Goal: Task Accomplishment & Management: Use online tool/utility

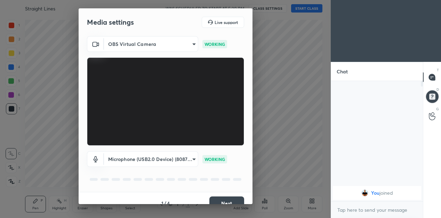
scroll to position [10, 0]
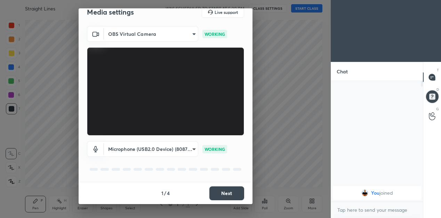
click at [222, 193] on button "Next" at bounding box center [226, 193] width 35 height 14
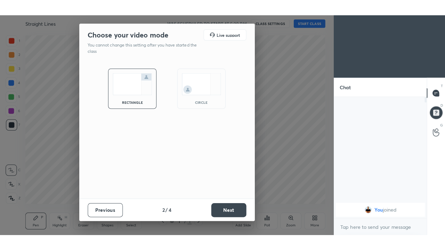
scroll to position [0, 0]
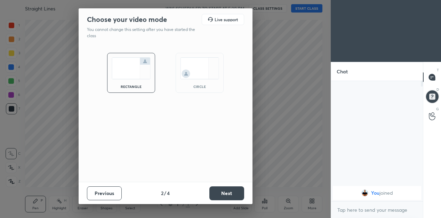
click at [227, 193] on button "Next" at bounding box center [226, 193] width 35 height 14
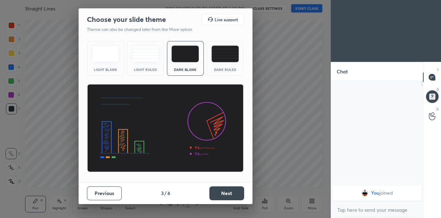
click at [223, 191] on button "Next" at bounding box center [226, 193] width 35 height 14
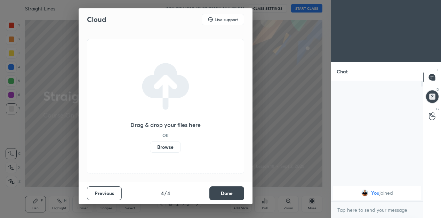
click at [225, 194] on button "Done" at bounding box center [226, 193] width 35 height 14
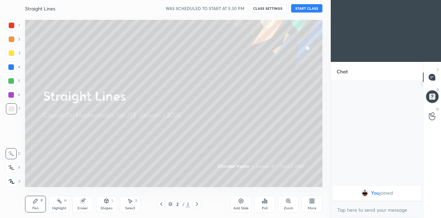
click at [300, 10] on button "START CLASS" at bounding box center [306, 8] width 31 height 8
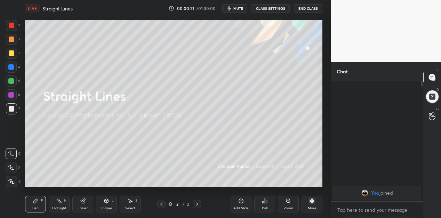
click at [243, 203] on icon at bounding box center [241, 201] width 6 height 6
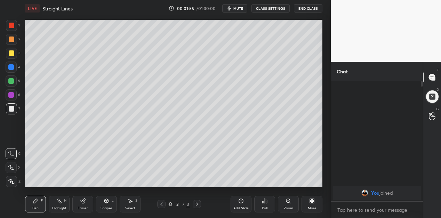
click at [310, 204] on icon at bounding box center [312, 201] width 6 height 6
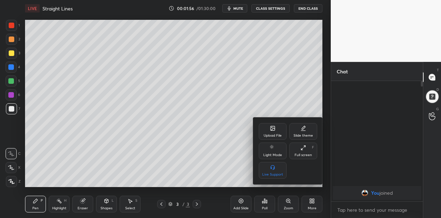
click at [301, 151] on div "Full screen F" at bounding box center [303, 151] width 28 height 17
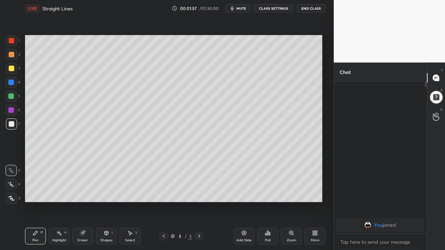
scroll to position [92, 91]
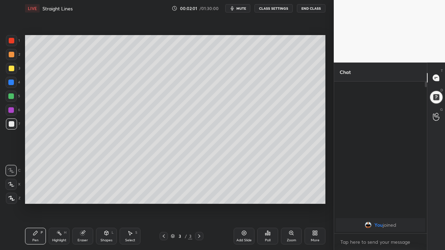
click at [14, 184] on icon at bounding box center [11, 184] width 6 height 5
click at [82, 218] on div "Eraser" at bounding box center [82, 236] width 21 height 17
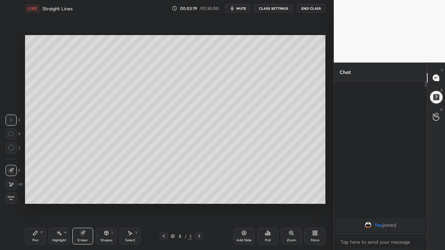
click at [38, 218] on div "Pen P" at bounding box center [35, 236] width 21 height 17
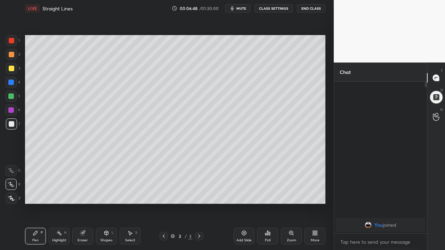
click at [244, 218] on icon at bounding box center [244, 233] width 2 height 2
click at [240, 218] on div "Add Slide" at bounding box center [244, 236] width 21 height 17
click at [83, 218] on icon at bounding box center [83, 234] width 6 height 6
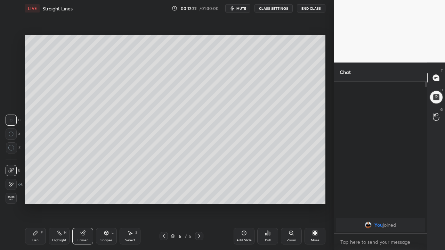
click at [241, 218] on div "Add Slide" at bounding box center [244, 236] width 21 height 17
click at [35, 218] on icon at bounding box center [36, 234] width 6 height 6
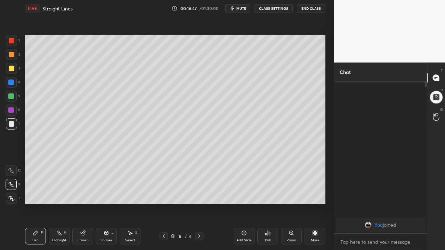
click at [82, 218] on div "Eraser" at bounding box center [82, 236] width 21 height 17
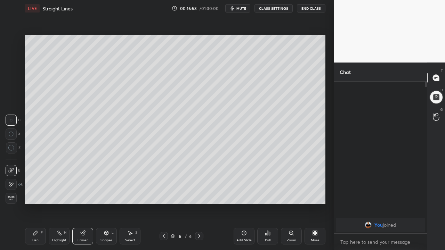
click at [37, 218] on icon at bounding box center [36, 234] width 6 height 6
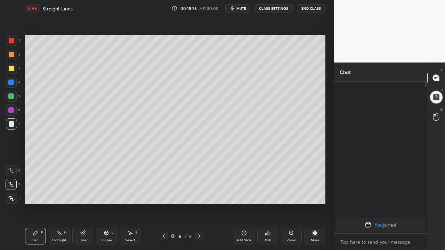
click at [83, 218] on icon at bounding box center [82, 233] width 5 height 5
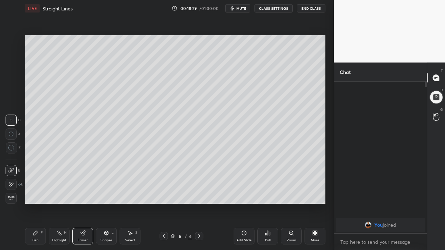
click at [37, 218] on icon at bounding box center [36, 234] width 6 height 6
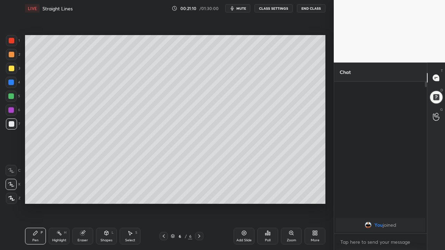
click at [244, 218] on div "Add Slide" at bounding box center [244, 240] width 15 height 3
click at [164, 218] on icon at bounding box center [164, 237] width 6 height 6
click at [199, 218] on icon at bounding box center [200, 237] width 6 height 6
click at [83, 218] on icon at bounding box center [82, 233] width 5 height 5
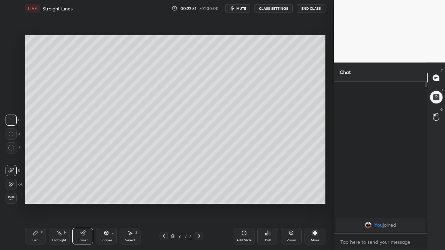
click at [35, 218] on div "Pen P" at bounding box center [35, 236] width 21 height 17
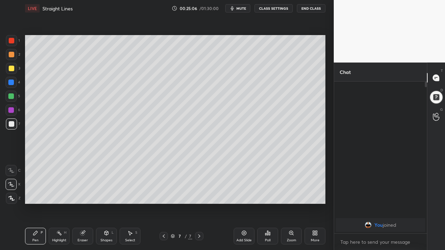
click at [10, 110] on div at bounding box center [11, 111] width 6 height 6
click at [244, 218] on icon at bounding box center [244, 233] width 2 height 2
click at [13, 126] on div at bounding box center [12, 124] width 6 height 6
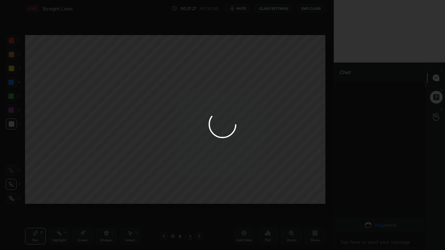
click at [92, 99] on div at bounding box center [222, 125] width 445 height 250
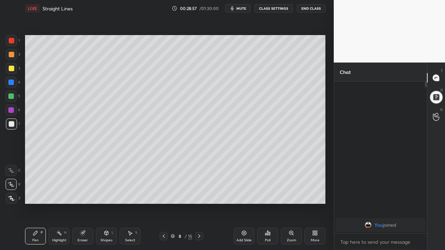
click at [10, 56] on div at bounding box center [12, 55] width 6 height 6
click at [82, 218] on div "Eraser" at bounding box center [82, 236] width 21 height 17
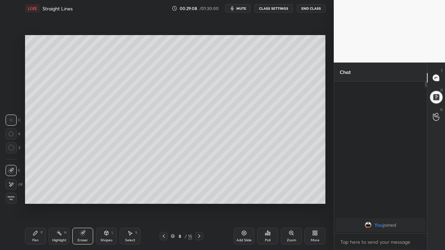
click at [39, 218] on div "Pen P" at bounding box center [35, 236] width 21 height 17
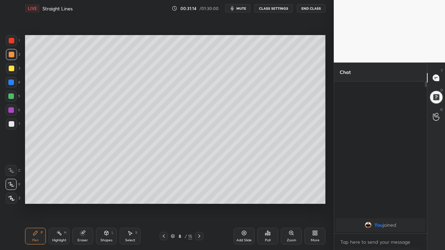
click at [246, 218] on icon at bounding box center [244, 234] width 6 height 6
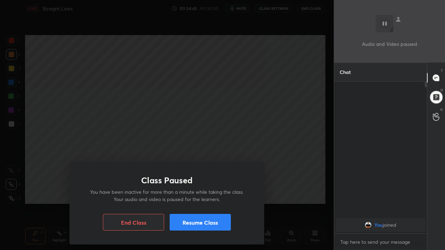
click at [93, 159] on div "Class Paused You have been inactive for more than a minute while taking the cla…" at bounding box center [167, 125] width 334 height 250
click at [91, 144] on div "Class Paused You have been inactive for more than a minute while taking the cla…" at bounding box center [167, 125] width 334 height 250
click at [184, 218] on button "Resume Class" at bounding box center [200, 222] width 61 height 17
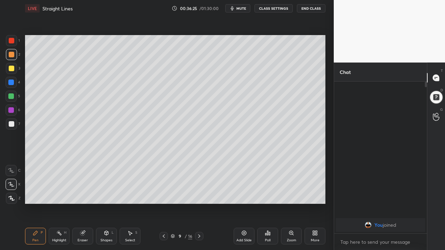
click at [83, 218] on div "Eraser" at bounding box center [82, 236] width 21 height 17
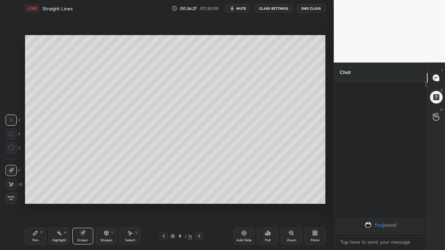
click at [16, 184] on div at bounding box center [11, 184] width 11 height 11
click at [32, 218] on div "Pen" at bounding box center [35, 240] width 6 height 3
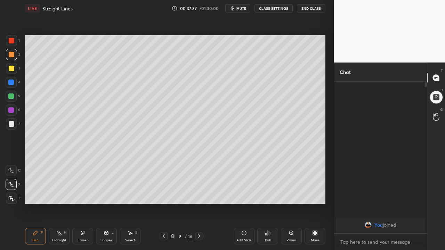
click at [241, 218] on div "Add Slide" at bounding box center [244, 236] width 21 height 17
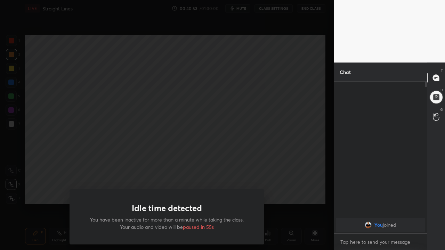
click at [65, 152] on div "Idle time detected You have been inactive for more than a minute while taking t…" at bounding box center [167, 125] width 334 height 250
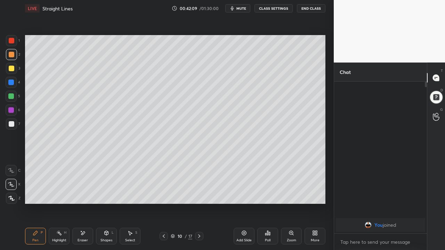
click at [81, 218] on icon at bounding box center [81, 231] width 1 height 1
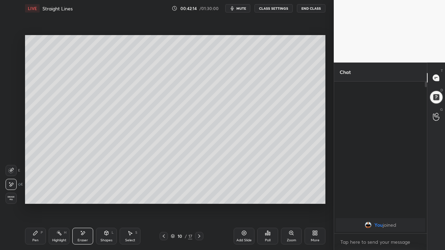
click at [39, 218] on div "Pen P" at bounding box center [35, 236] width 21 height 17
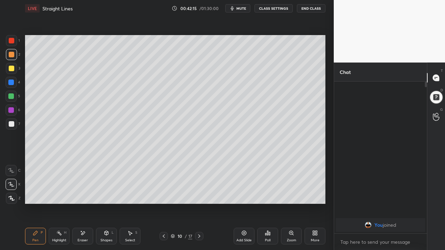
click at [245, 218] on icon at bounding box center [244, 234] width 6 height 6
click at [83, 218] on icon at bounding box center [83, 234] width 6 height 6
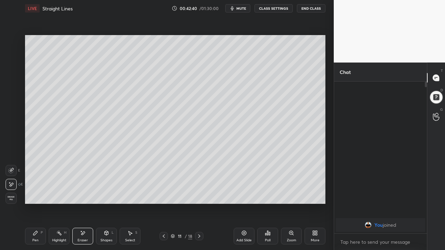
click at [38, 218] on icon at bounding box center [36, 234] width 6 height 6
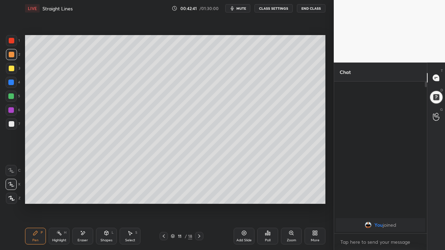
click at [109, 218] on icon at bounding box center [107, 234] width 6 height 6
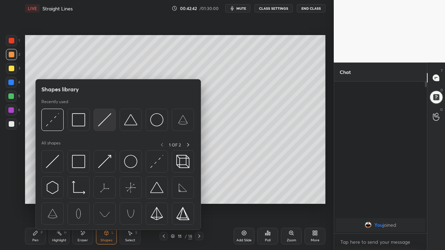
click at [105, 122] on img at bounding box center [104, 119] width 13 height 13
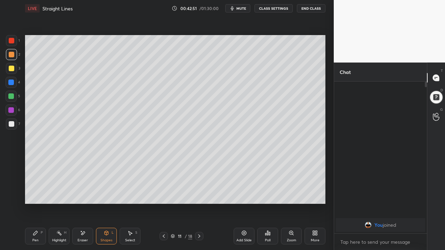
click at [12, 54] on div at bounding box center [12, 55] width 6 height 6
click at [11, 68] on div at bounding box center [12, 69] width 6 height 6
click at [12, 95] on div at bounding box center [11, 97] width 6 height 6
click at [35, 218] on div "Pen P" at bounding box center [35, 236] width 21 height 17
click at [12, 124] on div at bounding box center [12, 124] width 6 height 6
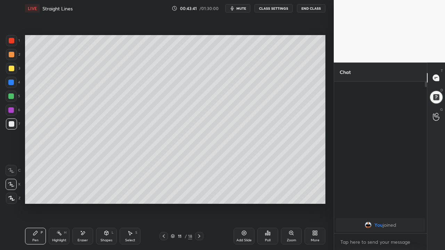
click at [81, 218] on icon at bounding box center [81, 231] width 1 height 1
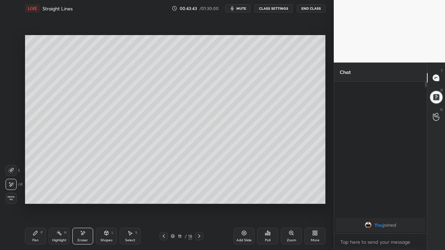
click at [34, 218] on icon at bounding box center [35, 233] width 4 height 4
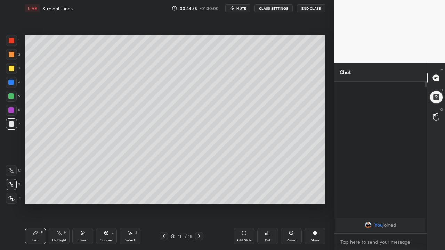
click at [11, 68] on div at bounding box center [12, 69] width 6 height 6
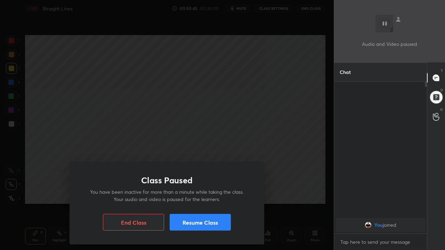
click at [188, 218] on button "Resume Class" at bounding box center [200, 222] width 61 height 17
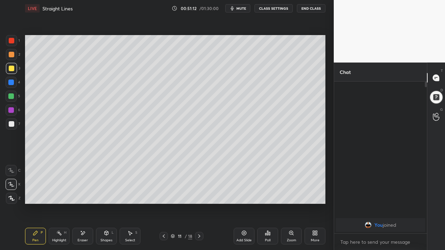
click at [243, 218] on icon at bounding box center [244, 233] width 2 height 2
click at [83, 218] on icon at bounding box center [83, 234] width 6 height 6
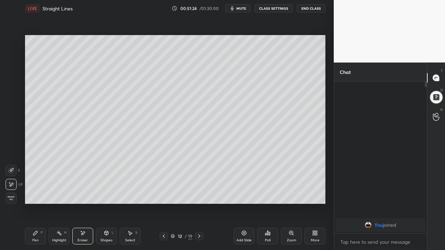
click at [38, 218] on div "Pen P" at bounding box center [35, 236] width 21 height 17
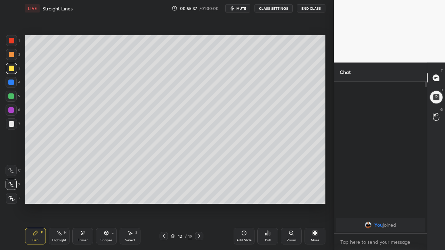
click at [84, 218] on icon at bounding box center [83, 234] width 6 height 6
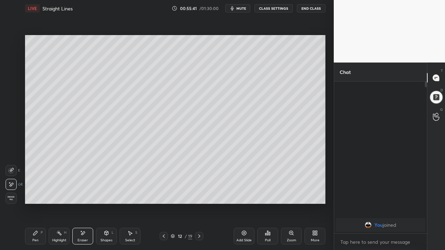
click at [41, 218] on div "Pen P" at bounding box center [35, 236] width 21 height 17
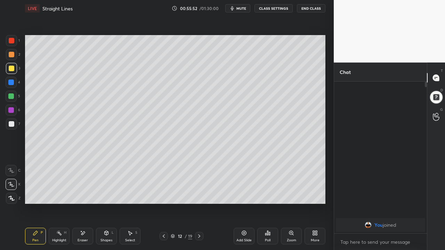
click at [85, 218] on icon at bounding box center [83, 234] width 6 height 6
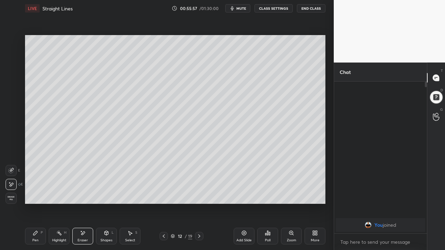
click at [38, 218] on div "Pen P" at bounding box center [35, 236] width 21 height 17
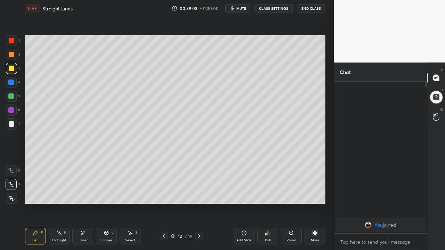
click at [160, 218] on div at bounding box center [164, 236] width 8 height 8
click at [176, 209] on div "Setting up your live class Poll for secs No correct answer Start poll" at bounding box center [175, 120] width 306 height 206
click at [176, 211] on div "Setting up your live class Poll for secs No correct answer Start poll" at bounding box center [175, 120] width 306 height 206
click at [199, 218] on icon at bounding box center [200, 237] width 6 height 6
click at [200, 218] on icon at bounding box center [199, 236] width 2 height 3
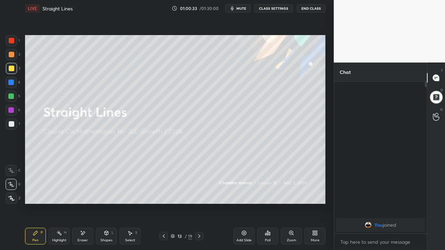
click at [199, 218] on icon at bounding box center [200, 237] width 6 height 6
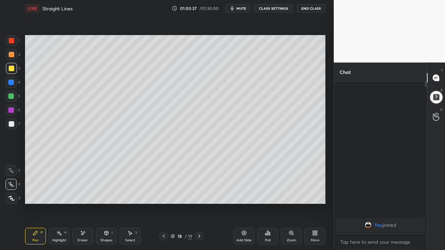
click at [199, 218] on icon at bounding box center [200, 237] width 6 height 6
click at [200, 218] on icon at bounding box center [199, 236] width 2 height 3
click at [174, 218] on icon at bounding box center [173, 236] width 4 height 4
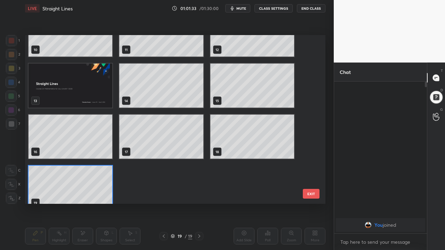
scroll to position [189, 0]
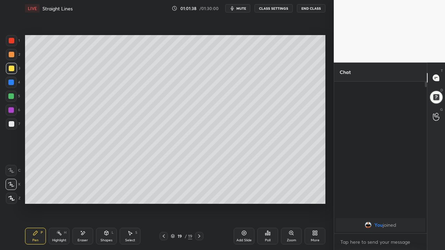
click at [244, 218] on icon at bounding box center [244, 233] width 2 height 2
click at [245, 218] on icon at bounding box center [244, 233] width 2 height 2
click at [14, 123] on div at bounding box center [12, 124] width 6 height 6
click at [80, 218] on icon at bounding box center [83, 234] width 6 height 6
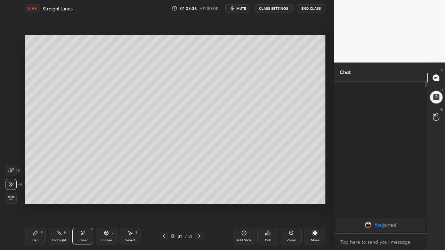
click at [35, 218] on icon at bounding box center [35, 233] width 4 height 4
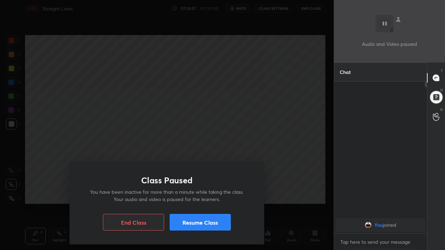
click at [188, 218] on button "Resume Class" at bounding box center [200, 222] width 61 height 17
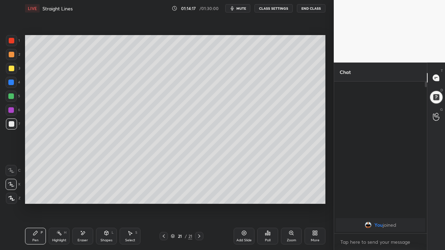
click at [242, 218] on icon at bounding box center [244, 233] width 5 height 5
click at [82, 218] on div "Eraser" at bounding box center [82, 236] width 21 height 17
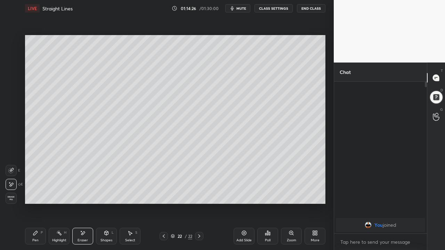
click at [34, 218] on icon at bounding box center [35, 233] width 4 height 4
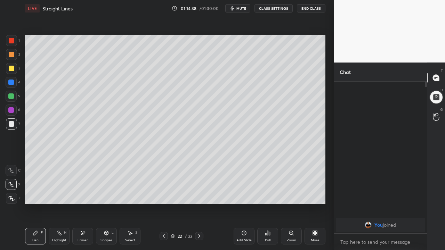
click at [164, 218] on icon at bounding box center [164, 236] width 2 height 3
click at [199, 218] on icon at bounding box center [200, 237] width 6 height 6
click at [10, 109] on div at bounding box center [11, 111] width 6 height 6
click at [85, 218] on div "Eraser" at bounding box center [82, 236] width 21 height 17
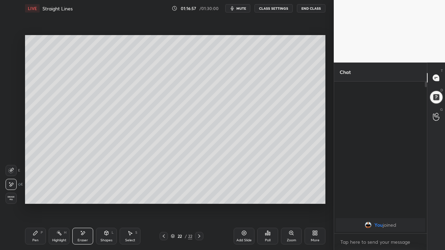
click at [32, 218] on div "Pen P" at bounding box center [35, 236] width 21 height 17
click at [164, 218] on icon at bounding box center [164, 237] width 6 height 6
click at [199, 218] on icon at bounding box center [200, 237] width 6 height 6
click at [252, 218] on div "Add Slide" at bounding box center [244, 236] width 21 height 17
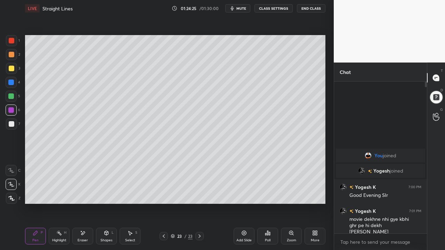
click at [11, 56] on div at bounding box center [12, 55] width 6 height 6
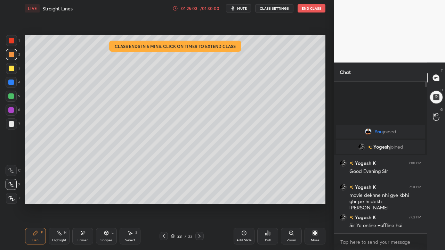
click at [207, 10] on div "/ 01:30:00" at bounding box center [210, 8] width 22 height 4
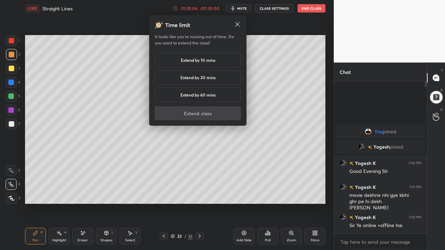
click at [216, 59] on div "Extend by 10 mins" at bounding box center [198, 60] width 86 height 15
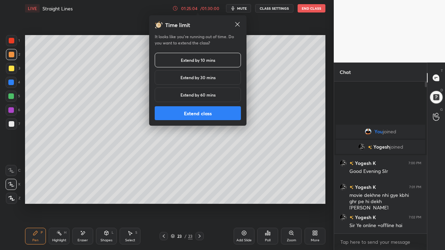
click at [208, 117] on button "Extend class" at bounding box center [198, 113] width 86 height 14
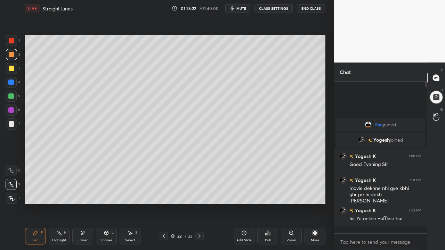
scroll to position [150, 91]
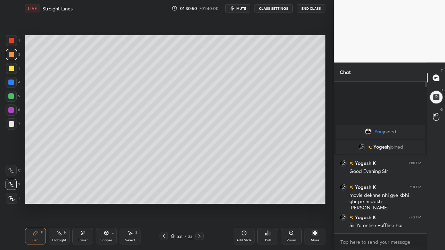
click at [246, 218] on icon at bounding box center [244, 234] width 6 height 6
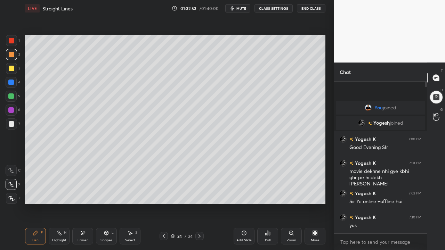
click at [10, 110] on div at bounding box center [11, 111] width 6 height 6
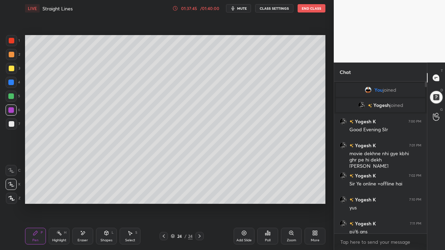
click at [81, 218] on div "Eraser" at bounding box center [82, 236] width 21 height 17
click at [39, 218] on div "Pen P" at bounding box center [35, 236] width 21 height 17
click at [85, 218] on icon at bounding box center [83, 234] width 6 height 6
click at [37, 218] on icon at bounding box center [36, 234] width 6 height 6
click at [242, 218] on icon at bounding box center [244, 233] width 5 height 5
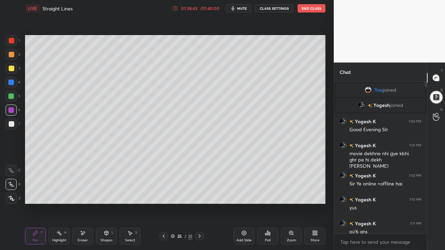
click at [164, 218] on icon at bounding box center [164, 237] width 6 height 6
click at [309, 8] on button "End Class" at bounding box center [312, 8] width 28 height 8
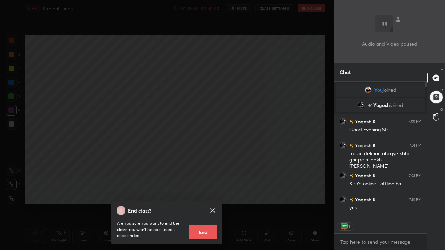
scroll to position [2, 2]
click at [205, 218] on button "End" at bounding box center [203, 232] width 28 height 14
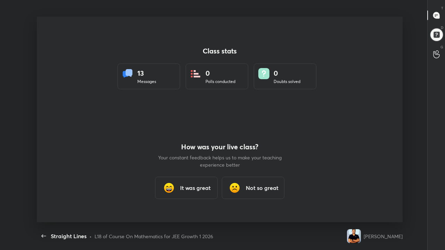
scroll to position [0, 0]
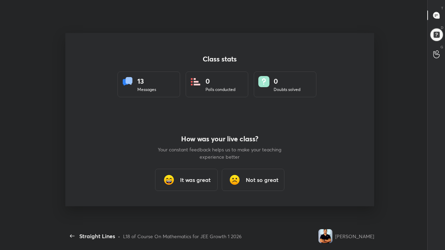
type textarea "x"
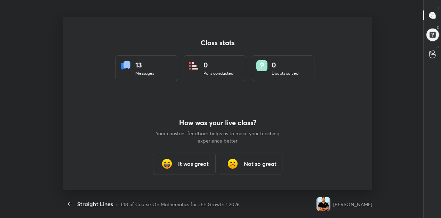
scroll to position [34618, 34356]
